Goal: Check status: Check status

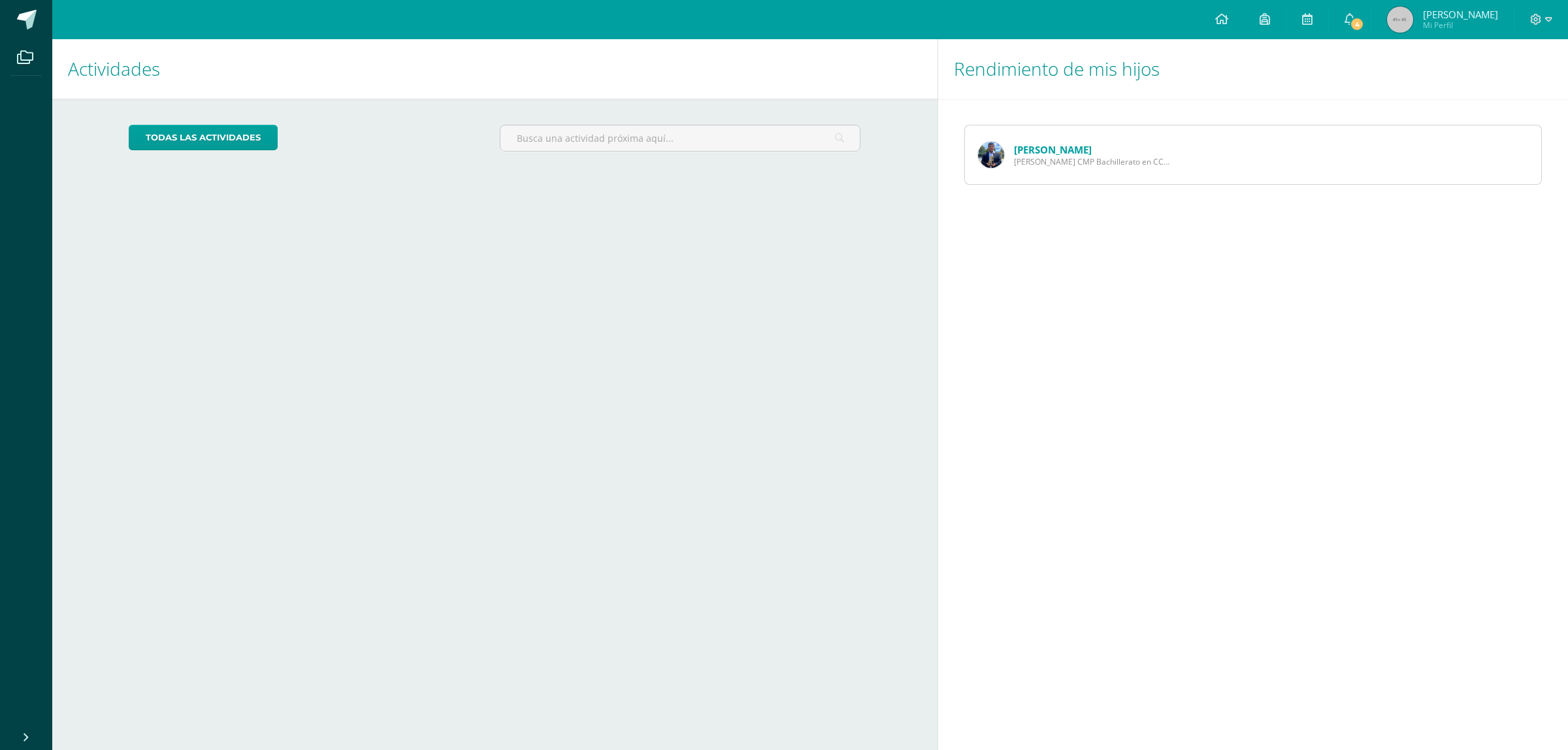
click at [1017, 154] on link "[PERSON_NAME]" at bounding box center [1053, 149] width 77 height 13
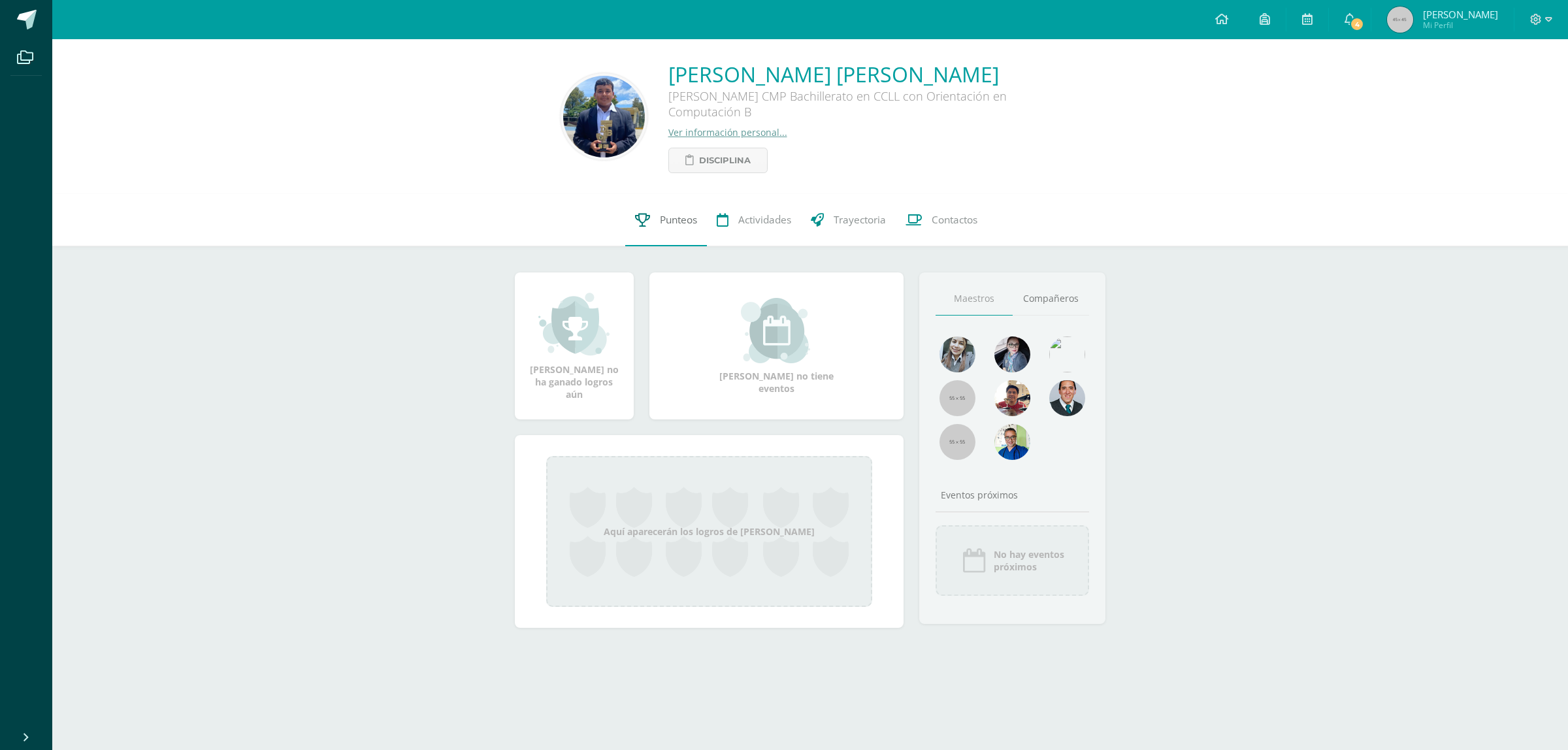
click at [687, 217] on span "Punteos" at bounding box center [678, 220] width 37 height 14
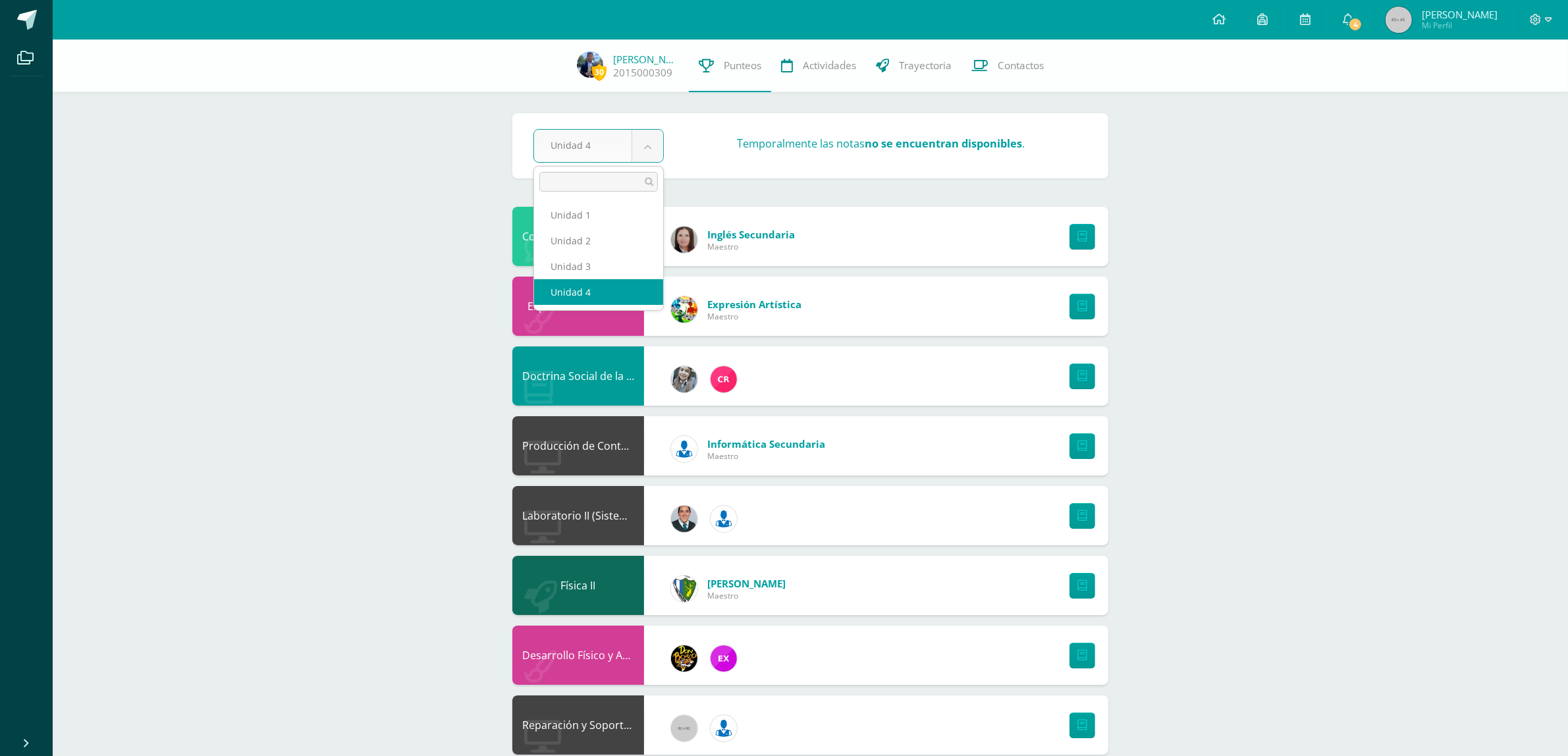
select select "Unidad 3"
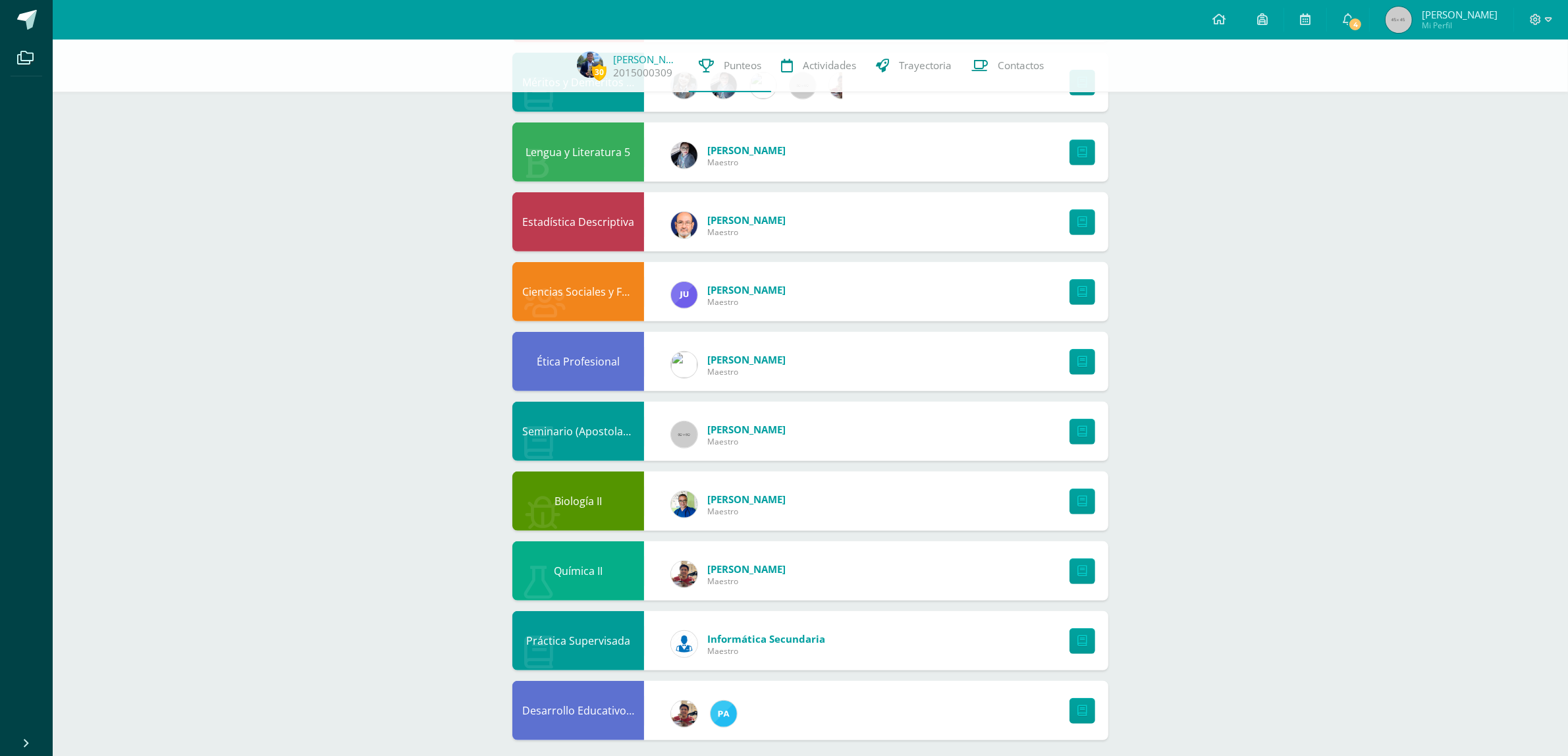
scroll to position [793, 0]
